Goal: Task Accomplishment & Management: Manage account settings

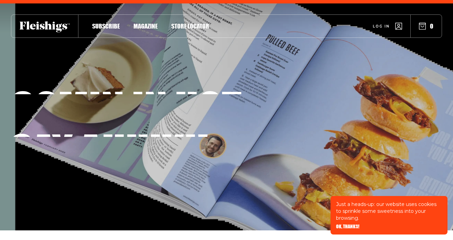
scroll to position [10, 0]
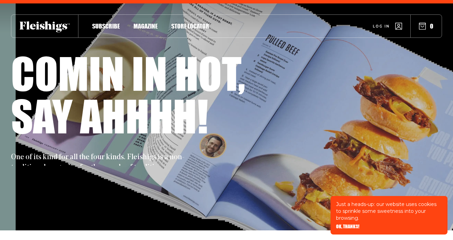
click at [387, 24] on span "Log in" at bounding box center [381, 21] width 17 height 5
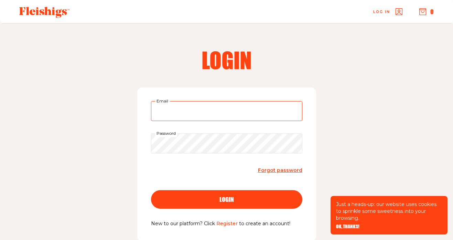
click at [189, 112] on input "Email" at bounding box center [226, 111] width 151 height 20
type input "[EMAIL_ADDRESS][DOMAIN_NAME]"
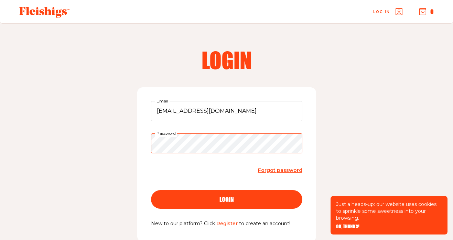
click at [151, 190] on button "login" at bounding box center [226, 199] width 151 height 19
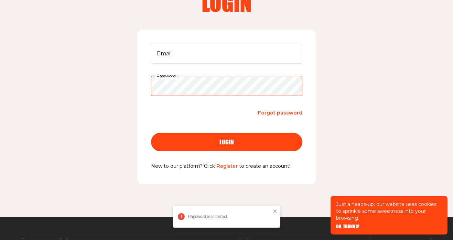
scroll to position [58, 0]
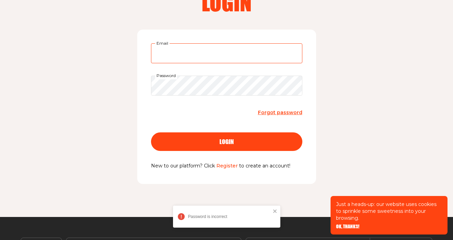
click at [191, 49] on input "Email" at bounding box center [226, 53] width 151 height 20
type input "[EMAIL_ADDRESS][DOMAIN_NAME]"
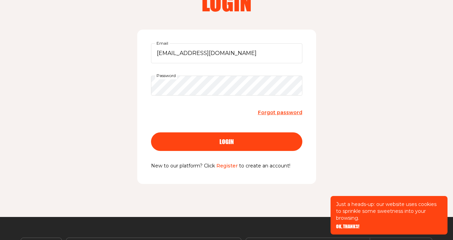
click at [224, 137] on button "login" at bounding box center [226, 141] width 151 height 19
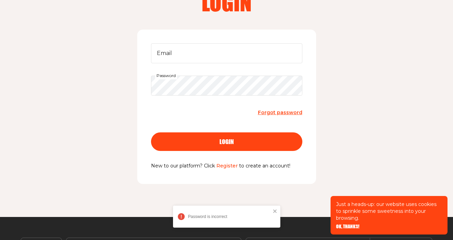
click at [282, 113] on span "Forgot password" at bounding box center [280, 112] width 44 height 6
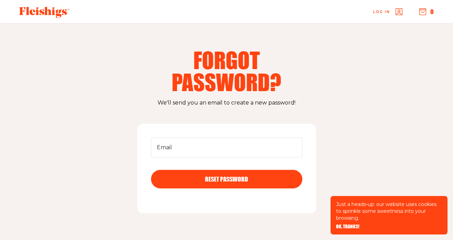
scroll to position [4, 0]
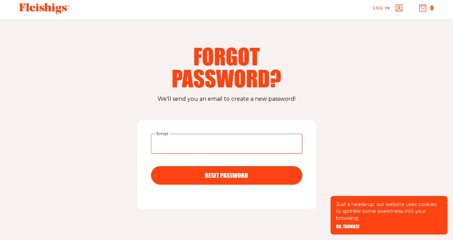
click at [241, 135] on input "Email" at bounding box center [226, 144] width 151 height 20
type input "[EMAIL_ADDRESS][DOMAIN_NAME]"
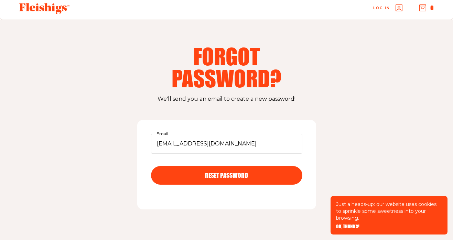
click at [219, 172] on span "RESET PASSWORD" at bounding box center [226, 169] width 43 height 6
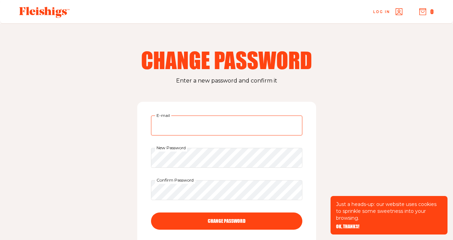
click at [204, 128] on input "E-mail" at bounding box center [226, 125] width 151 height 20
type input "avivawalz@gmail.com"
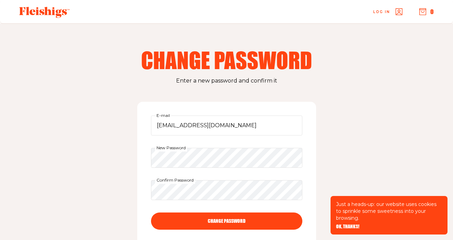
click at [248, 221] on button "CHANGE PASSWORD" at bounding box center [226, 220] width 151 height 17
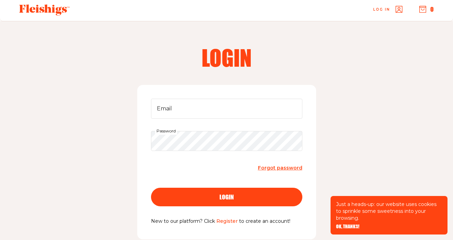
scroll to position [8, 0]
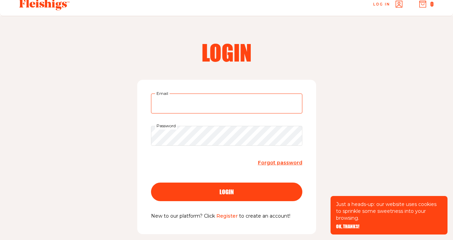
click at [186, 104] on input "Email" at bounding box center [226, 103] width 151 height 20
type input "avivawalz@gmail.com"
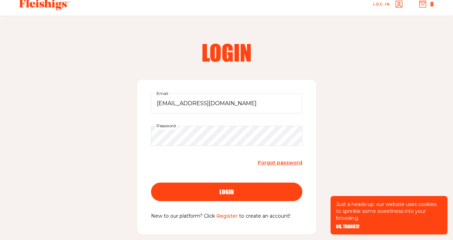
click at [257, 182] on button "login" at bounding box center [226, 191] width 151 height 19
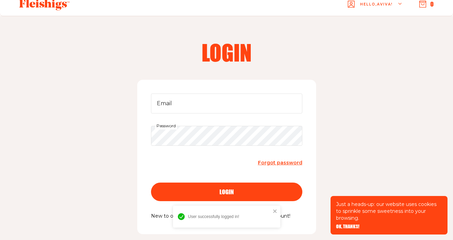
scroll to position [12, 0]
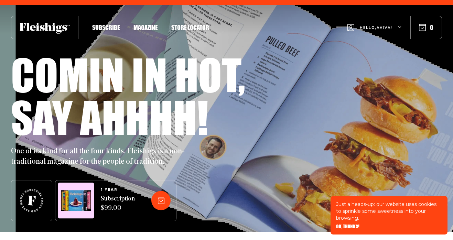
scroll to position [11, 0]
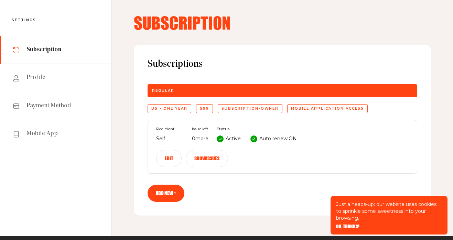
scroll to position [31, 0]
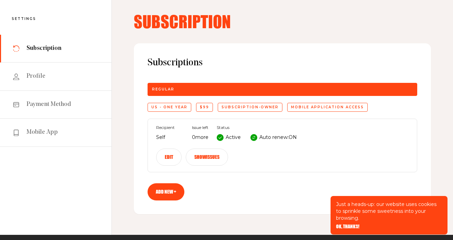
click at [172, 156] on button "Edit" at bounding box center [168, 156] width 25 height 17
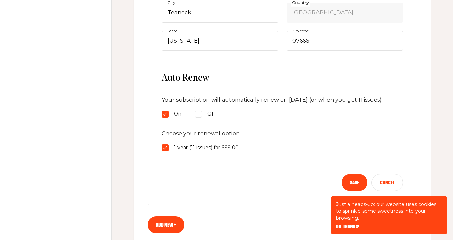
scroll to position [294, 0]
click at [199, 117] on input "Off" at bounding box center [198, 113] width 7 height 7
radio input "true"
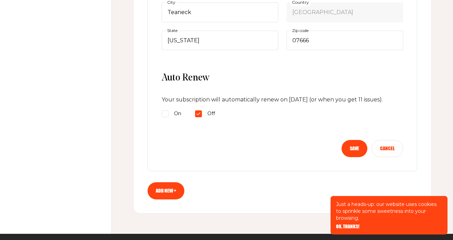
scroll to position [288, 0]
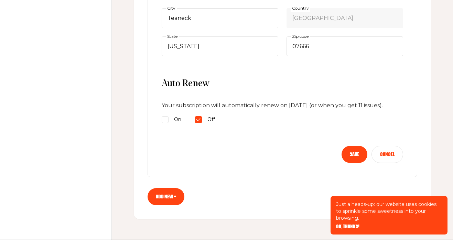
click at [359, 162] on button "Save" at bounding box center [354, 154] width 26 height 17
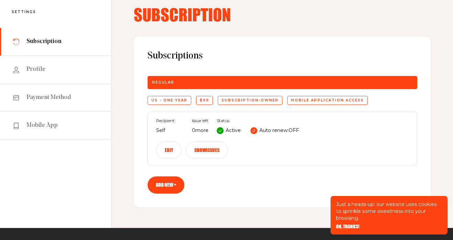
scroll to position [33, 0]
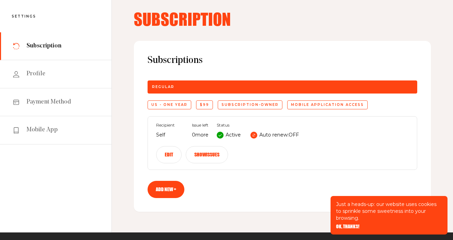
click at [205, 151] on button "Show issues" at bounding box center [207, 154] width 42 height 17
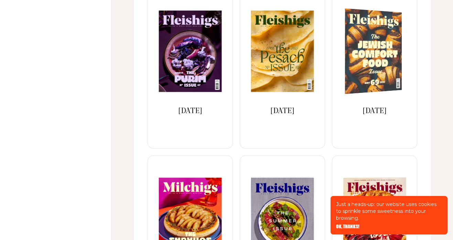
scroll to position [0, 0]
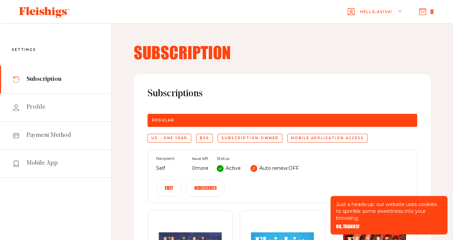
click at [208, 138] on div "$99" at bounding box center [204, 138] width 17 height 9
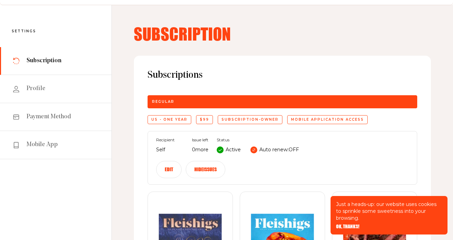
click at [165, 170] on button "Edit" at bounding box center [168, 169] width 25 height 17
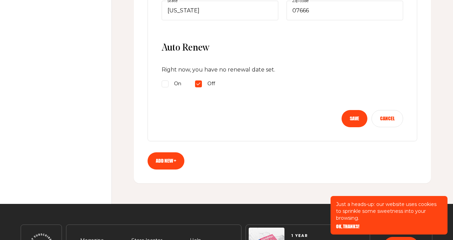
scroll to position [327, 0]
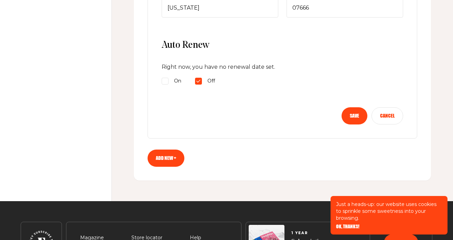
click at [364, 112] on button "Save" at bounding box center [354, 115] width 26 height 17
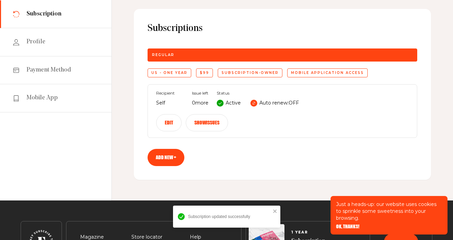
scroll to position [0, 0]
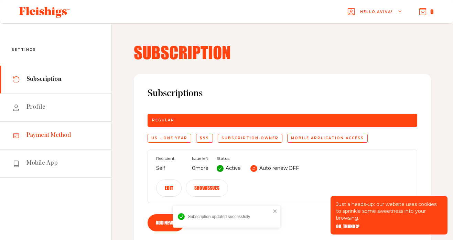
click at [48, 133] on span "Payment Method" at bounding box center [48, 135] width 45 height 8
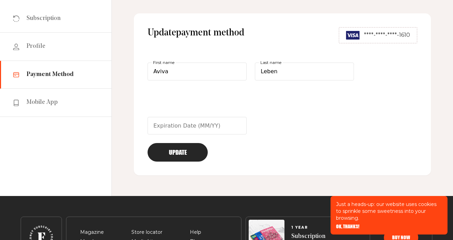
scroll to position [61, 0]
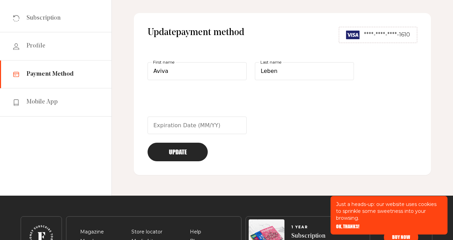
click at [362, 38] on div "****-****-****-1610" at bounding box center [377, 35] width 78 height 16
click at [177, 155] on button "Update" at bounding box center [177, 152] width 60 height 19
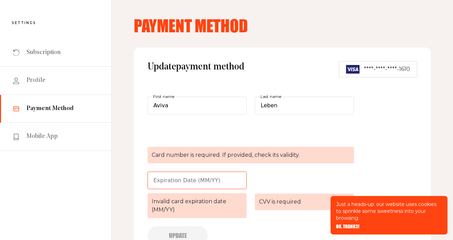
scroll to position [6, 0]
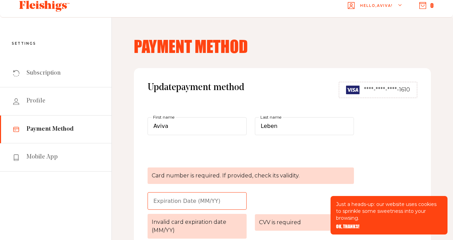
click at [409, 88] on span "****-****-****-1610" at bounding box center [387, 90] width 46 height 8
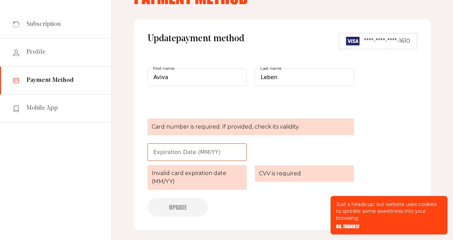
scroll to position [53, 0]
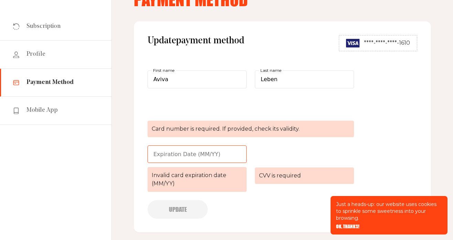
click at [369, 48] on div "****-****-****-1610" at bounding box center [377, 43] width 78 height 16
click at [368, 48] on div "****-****-****-1610" at bounding box center [377, 43] width 78 height 16
click at [57, 45] on link "Profile" at bounding box center [55, 55] width 111 height 28
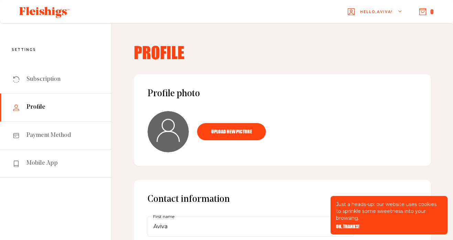
click at [393, 11] on div "Hello, Aviva !" at bounding box center [374, 11] width 55 height 27
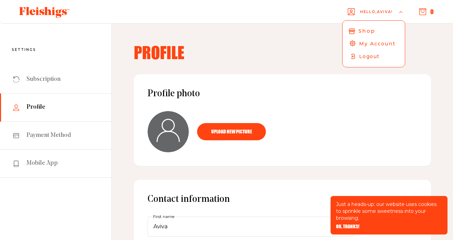
click at [365, 31] on span "Shop" at bounding box center [366, 31] width 16 height 8
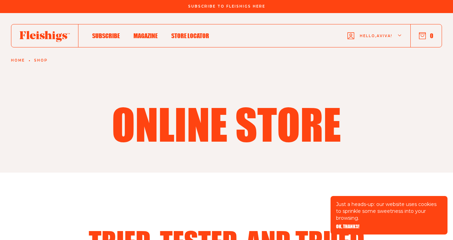
click at [353, 39] on div "Hello, Aviva !" at bounding box center [374, 35] width 55 height 27
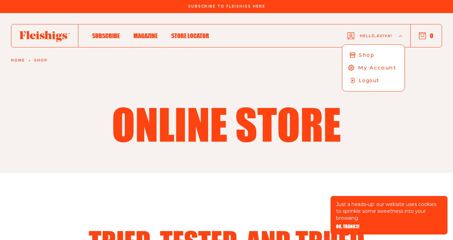
click at [367, 70] on span "My Account" at bounding box center [377, 68] width 38 height 8
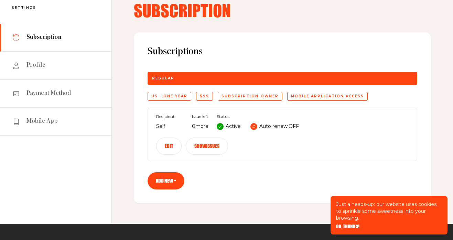
scroll to position [45, 0]
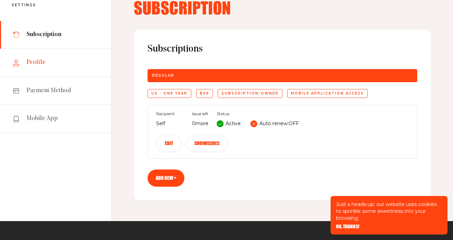
click at [37, 59] on span "Profile" at bounding box center [35, 62] width 19 height 8
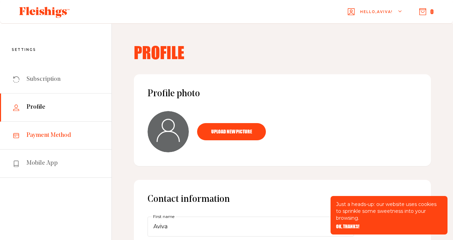
click at [41, 135] on span "Payment Method" at bounding box center [48, 135] width 45 height 8
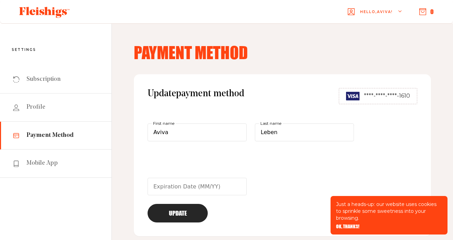
click at [397, 96] on span "****-****-****-1610" at bounding box center [387, 96] width 46 height 8
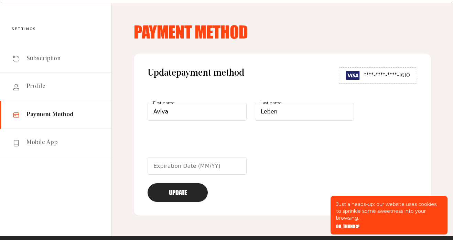
scroll to position [16, 0]
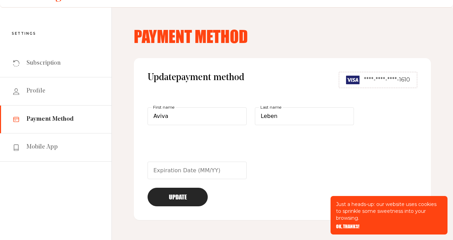
click at [382, 81] on span "****-****-****-1610" at bounding box center [387, 80] width 46 height 8
click at [177, 188] on button "Update" at bounding box center [177, 197] width 60 height 19
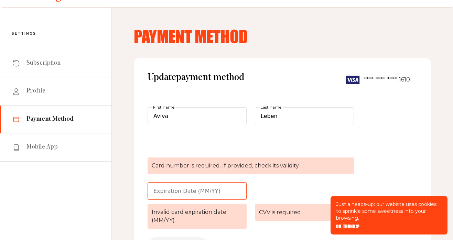
click at [368, 76] on span "****-****-****-1610" at bounding box center [387, 80] width 46 height 8
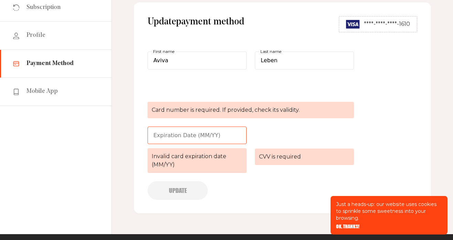
scroll to position [53, 0]
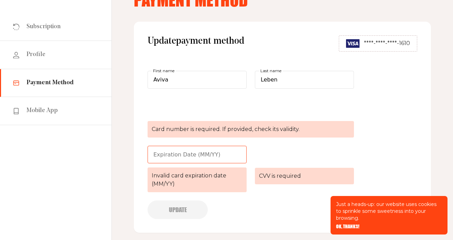
click at [379, 34] on div "Update payment method ****-****-****-1610 Aviva First name Leben Last name Card…" at bounding box center [282, 127] width 297 height 211
click at [376, 42] on span "****-****-****-1610" at bounding box center [387, 43] width 46 height 8
drag, startPoint x: 347, startPoint y: 42, endPoint x: 397, endPoint y: 42, distance: 49.5
click at [373, 42] on div "****-****-****-1610" at bounding box center [377, 43] width 78 height 16
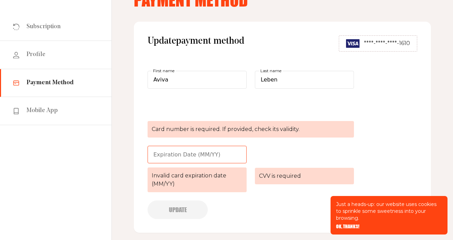
click at [374, 108] on div "Update payment method ****-****-****-1610 Aviva First name Leben Last name Card…" at bounding box center [282, 127] width 297 height 211
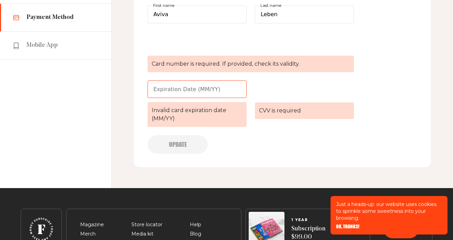
scroll to position [0, 0]
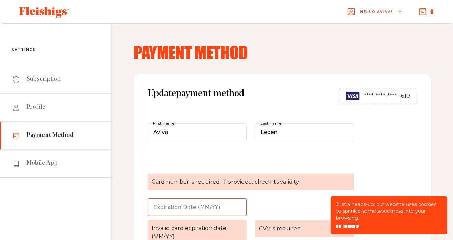
click at [405, 97] on span "****-****-****-1610" at bounding box center [387, 96] width 46 height 8
click at [375, 135] on div "Update payment method ****-****-****-1610 Aviva First name Leben Last name Card…" at bounding box center [282, 179] width 297 height 211
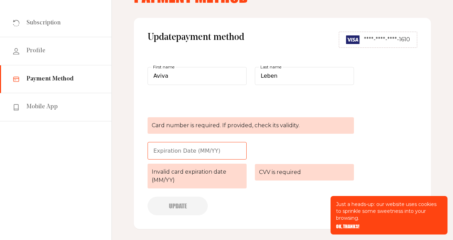
scroll to position [57, 0]
click at [32, 57] on link "Profile" at bounding box center [55, 51] width 111 height 28
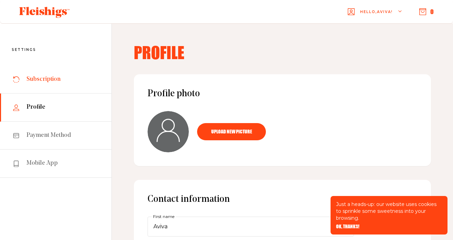
click at [32, 86] on link "Subscription" at bounding box center [55, 80] width 111 height 28
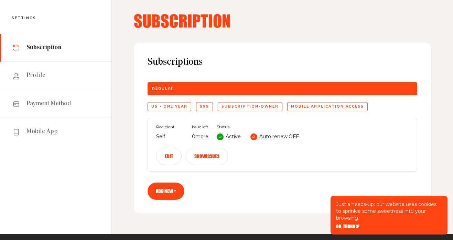
scroll to position [32, 0]
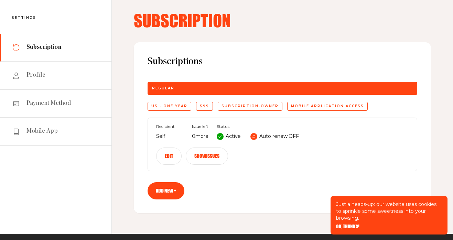
click at [200, 154] on button "Show issues" at bounding box center [207, 155] width 42 height 17
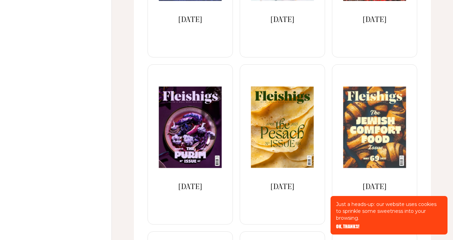
scroll to position [0, 0]
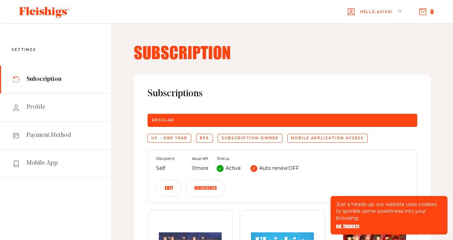
click at [165, 188] on button "Edit" at bounding box center [168, 187] width 25 height 17
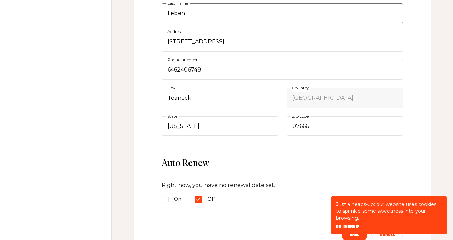
scroll to position [208, 0]
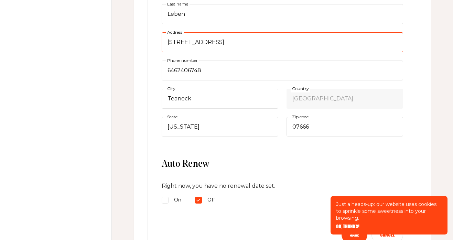
drag, startPoint x: 264, startPoint y: 43, endPoint x: 259, endPoint y: 43, distance: 4.8
click at [259, 43] on input "[STREET_ADDRESS]" at bounding box center [282, 42] width 241 height 20
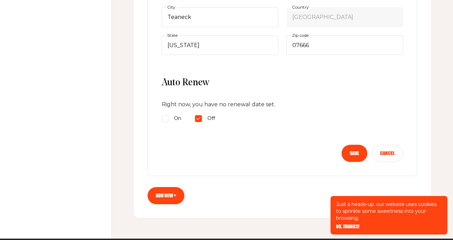
scroll to position [291, 0]
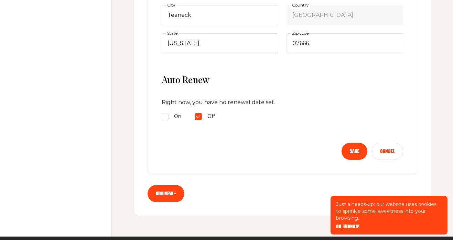
click at [355, 151] on button "Save" at bounding box center [354, 151] width 26 height 17
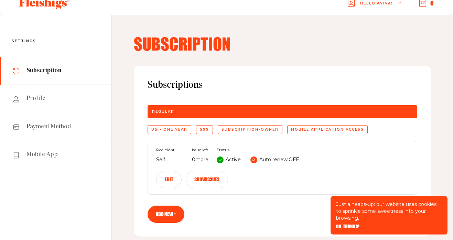
scroll to position [8, 0]
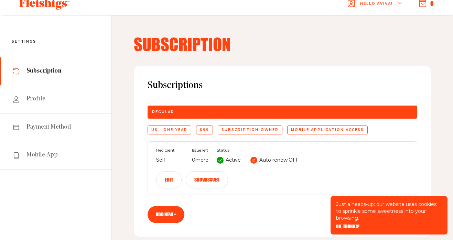
click at [178, 179] on button "Edit" at bounding box center [168, 179] width 25 height 17
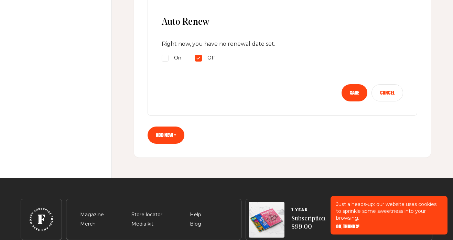
scroll to position [346, 0]
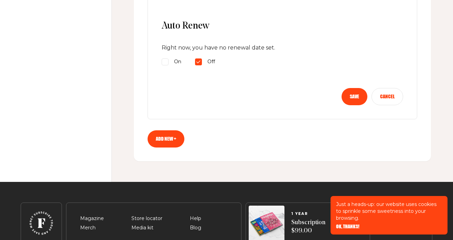
click at [354, 102] on button "Save" at bounding box center [354, 96] width 26 height 17
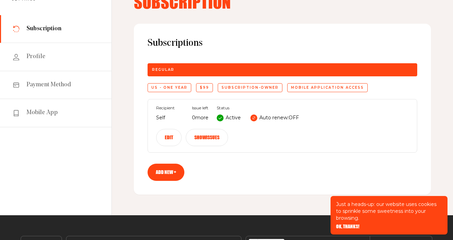
scroll to position [45, 0]
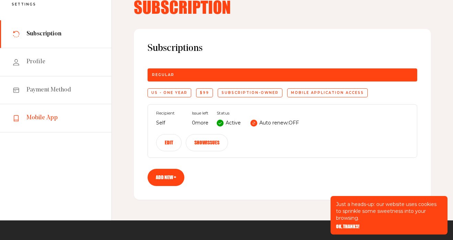
click at [30, 124] on link "Mobile App" at bounding box center [55, 118] width 111 height 28
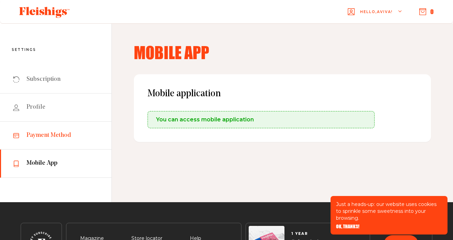
click at [46, 141] on link "Payment Method" at bounding box center [55, 136] width 111 height 28
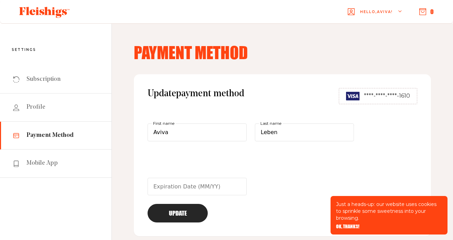
scroll to position [10, 0]
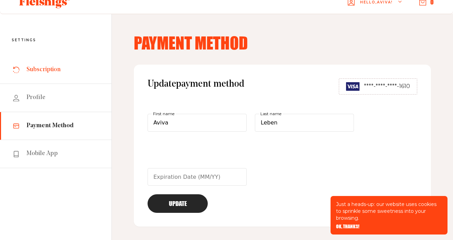
click at [30, 71] on span "Subscription" at bounding box center [43, 70] width 34 height 8
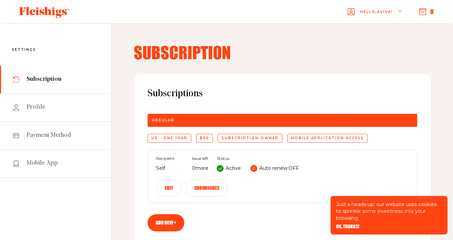
click at [398, 13] on icon "button" at bounding box center [400, 12] width 4 height 4
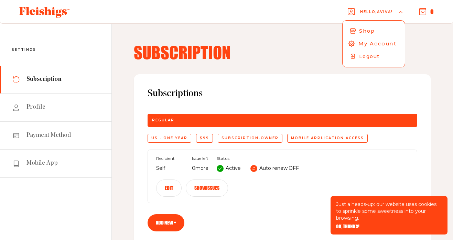
click at [380, 44] on span "My Account" at bounding box center [377, 44] width 38 height 8
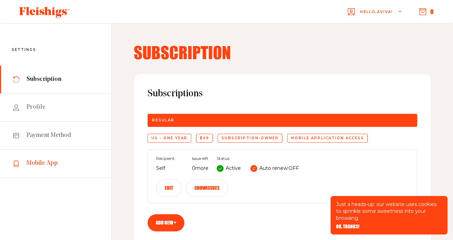
click at [40, 149] on link "Mobile App" at bounding box center [55, 163] width 111 height 28
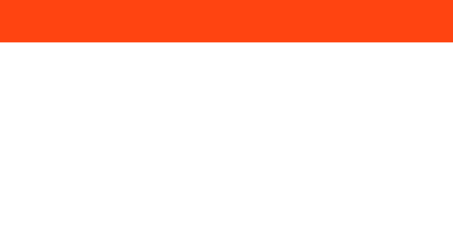
click at [45, 0] on html "/panel/mobile-app" at bounding box center [226, 0] width 453 height 0
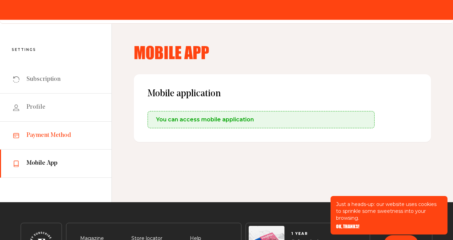
click at [45, 138] on span "Payment Method" at bounding box center [48, 135] width 45 height 8
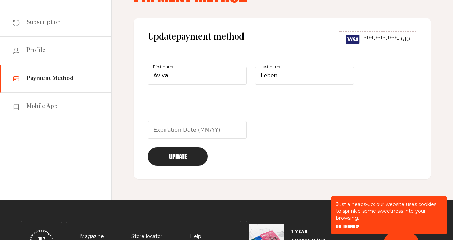
scroll to position [56, 0]
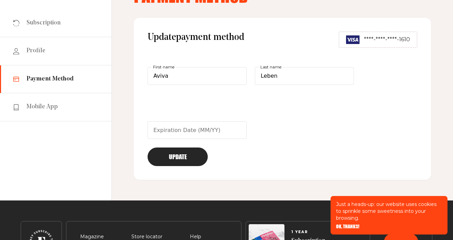
click at [191, 163] on button "Update" at bounding box center [177, 156] width 60 height 19
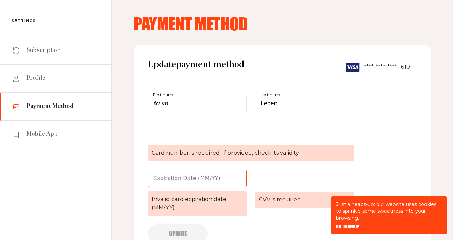
scroll to position [0, 0]
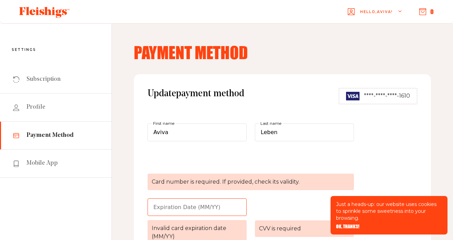
click at [382, 96] on span "****-****-****-1610" at bounding box center [387, 96] width 46 height 8
click at [264, 110] on div "Update payment method ****-****-****-1610 Aviva First name Leben Last name Card…" at bounding box center [282, 179] width 297 height 211
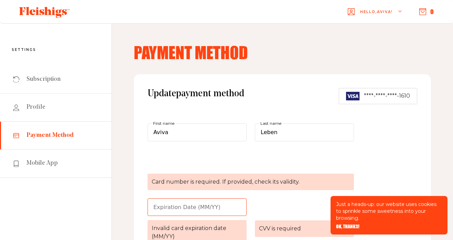
click at [31, 134] on span "Payment Method" at bounding box center [49, 135] width 47 height 8
click at [45, 139] on span "Payment Method" at bounding box center [49, 135] width 47 height 8
